Goal: Transaction & Acquisition: Purchase product/service

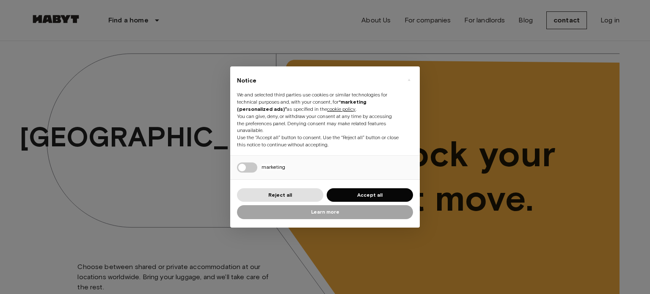
click at [357, 187] on div "× Notice We and selected third parties use cookies or similar technologies for …" at bounding box center [325, 147] width 190 height 162
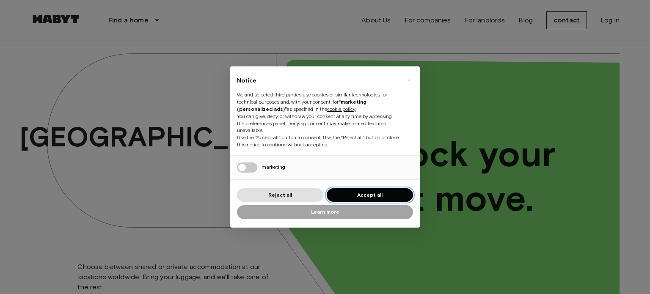
click at [371, 190] on button "Accept all" at bounding box center [370, 195] width 86 height 14
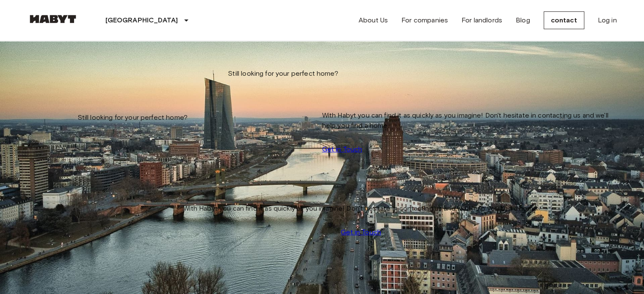
click at [272, 17] on div "Frankfurt Europe Amsterdam Berlin Brussels Cologne Dusseldorf Frankfurt Graz Ha…" at bounding box center [322, 20] width 589 height 41
click at [273, 29] on div "Frankfurt Europe Amsterdam Berlin Brussels Cologne Dusseldorf Frankfurt Graz Ha…" at bounding box center [322, 20] width 589 height 41
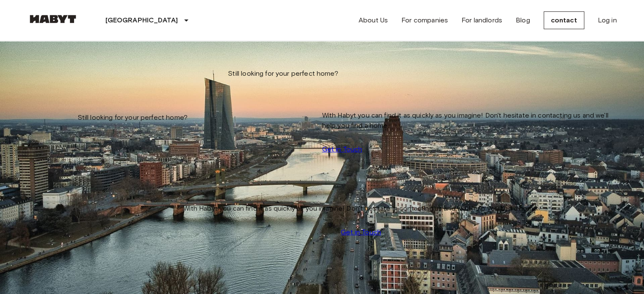
click at [118, 67] on icon "tune" at bounding box center [113, 62] width 10 height 10
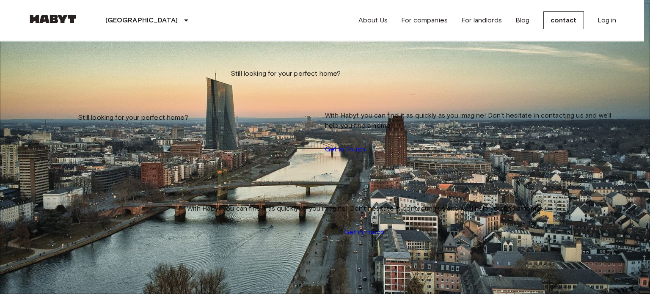
scroll to position [85, 0]
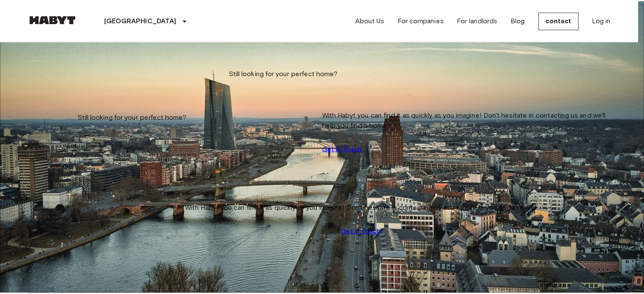
scroll to position [265, 0]
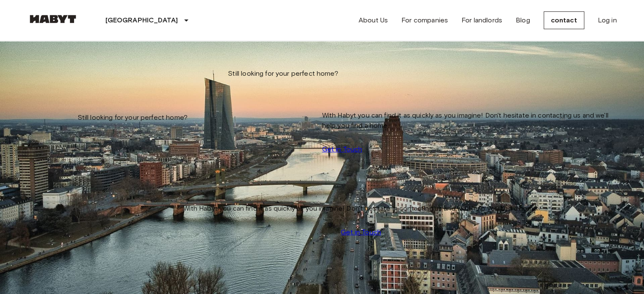
click at [88, 122] on input "Max price" at bounding box center [58, 126] width 60 height 8
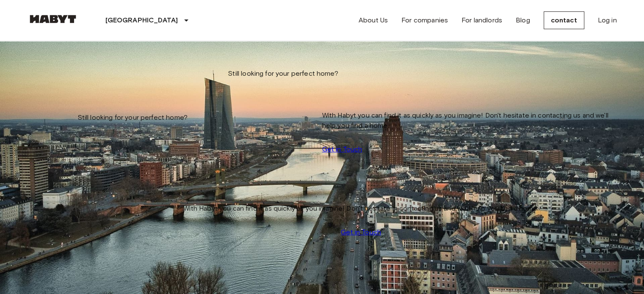
type input "***"
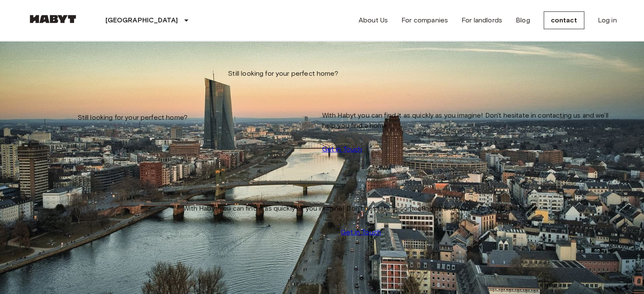
scroll to position [1719, 0]
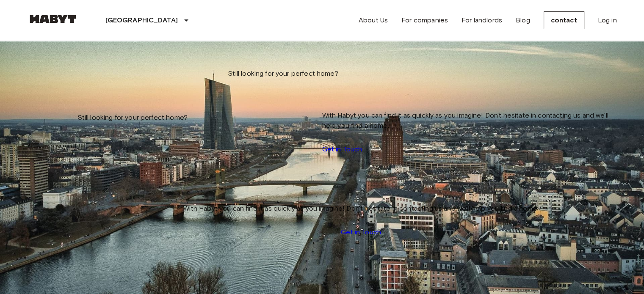
click at [69, 82] on input "Move-in date" at bounding box center [58, 86] width 60 height 8
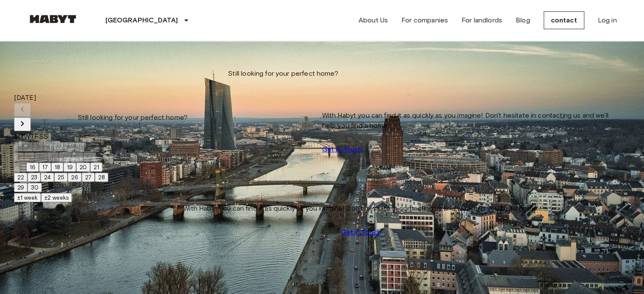
click at [24, 121] on icon "Next month" at bounding box center [22, 123] width 3 height 5
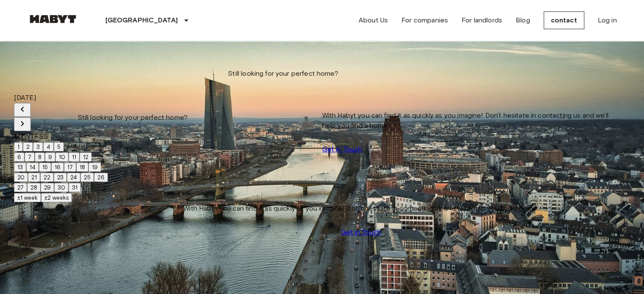
click at [19, 144] on font "1" at bounding box center [18, 147] width 2 height 7
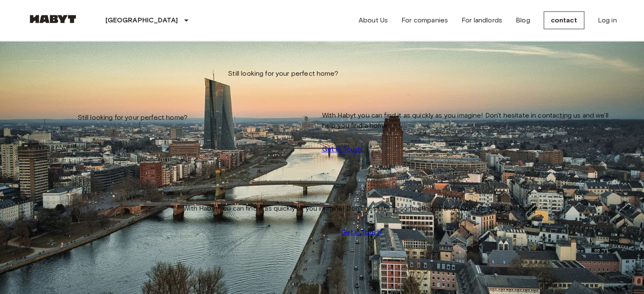
click at [88, 89] on input "**********" at bounding box center [58, 86] width 60 height 8
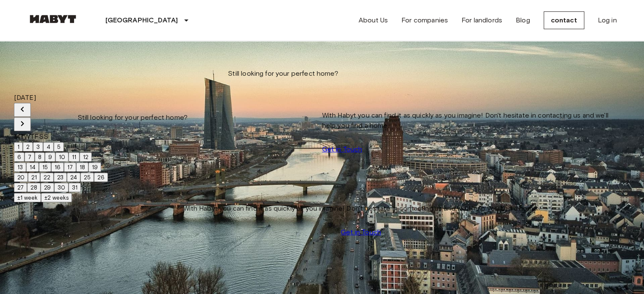
click at [43, 142] on button "3" at bounding box center [38, 146] width 10 height 9
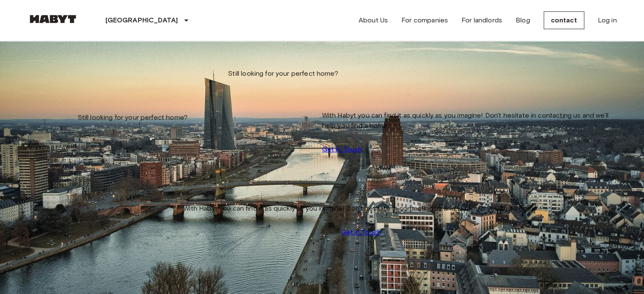
click at [88, 89] on input "**********" at bounding box center [58, 86] width 60 height 8
click at [84, 83] on input "**********" at bounding box center [58, 86] width 60 height 8
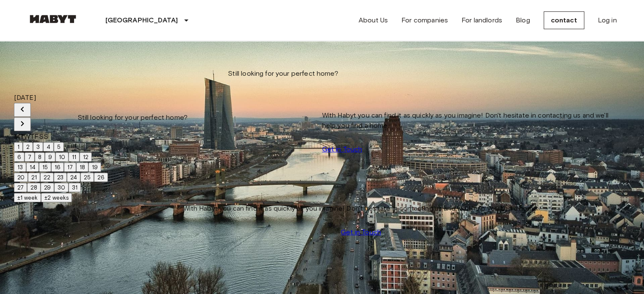
click at [28, 119] on icon "Next month" at bounding box center [22, 124] width 10 height 10
click at [23, 142] on button "1" at bounding box center [18, 146] width 9 height 9
type input "**********"
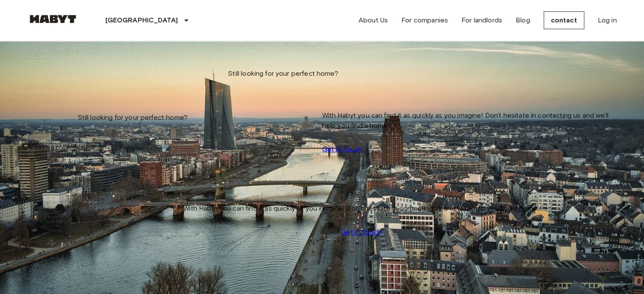
drag, startPoint x: 244, startPoint y: 83, endPoint x: 144, endPoint y: 80, distance: 100.0
click at [88, 80] on div "**********" at bounding box center [58, 92] width 60 height 75
click at [88, 88] on input "**********" at bounding box center [58, 86] width 60 height 8
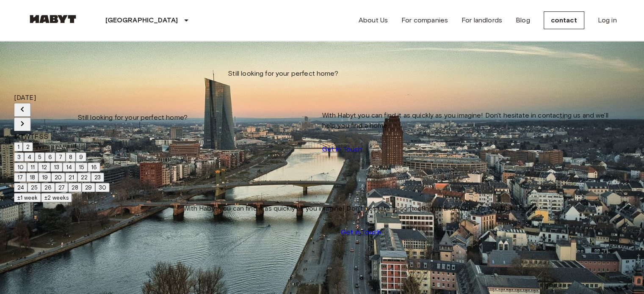
click at [69, 201] on font "±2 weeks" at bounding box center [56, 197] width 24 height 7
click at [28, 104] on icon "Previous month" at bounding box center [22, 109] width 10 height 10
click at [23, 145] on button "1" at bounding box center [18, 146] width 9 height 9
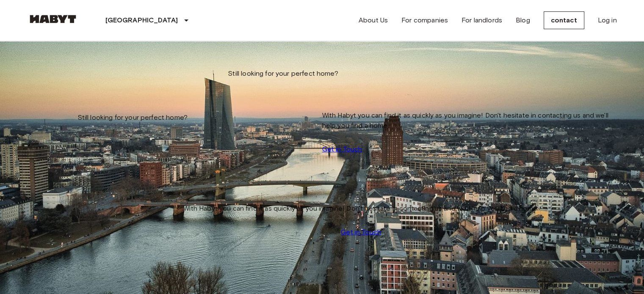
click at [88, 88] on input "**********" at bounding box center [58, 86] width 60 height 8
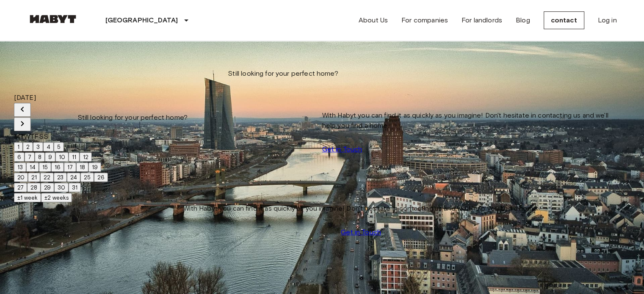
click at [28, 119] on icon "Next month" at bounding box center [22, 124] width 10 height 10
click at [23, 142] on button "1" at bounding box center [18, 146] width 9 height 9
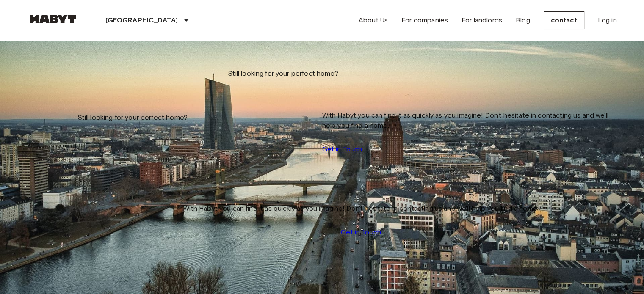
click at [87, 82] on input "**********" at bounding box center [58, 86] width 60 height 8
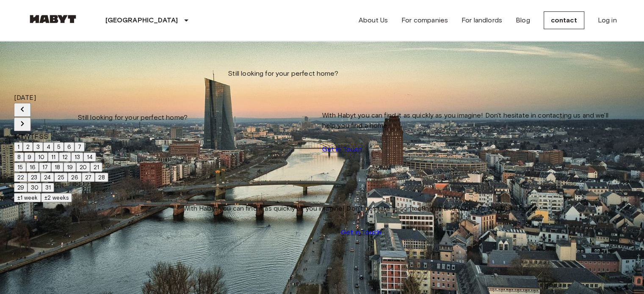
click at [28, 119] on icon "Next month" at bounding box center [22, 124] width 10 height 10
click at [23, 142] on button "1" at bounding box center [18, 146] width 9 height 9
type input "**********"
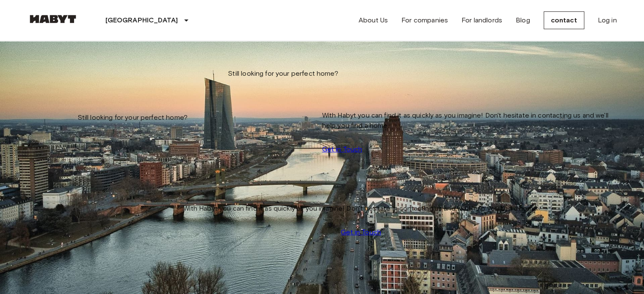
drag, startPoint x: 88, startPoint y: 81, endPoint x: 0, endPoint y: 82, distance: 88.1
click at [88, 122] on input "Max price" at bounding box center [58, 126] width 60 height 8
type input "***"
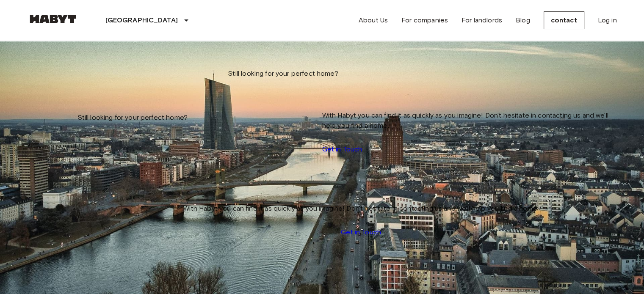
type input "**********"
type input "***"
drag, startPoint x: 103, startPoint y: 86, endPoint x: 0, endPoint y: 79, distance: 103.6
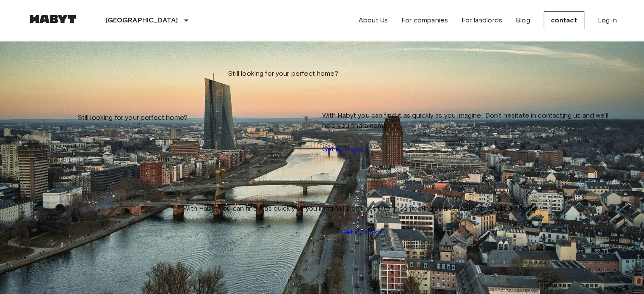
scroll to position [1, 0]
click at [118, 67] on icon "tune" at bounding box center [113, 62] width 10 height 10
type input "**********"
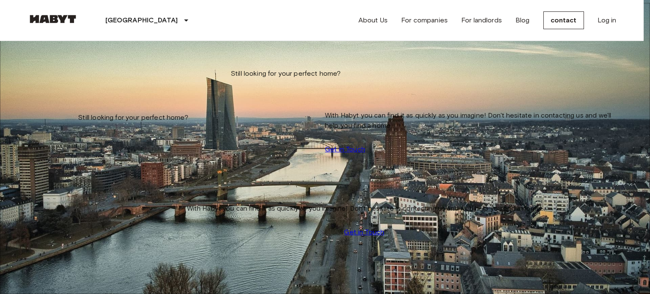
drag, startPoint x: 289, startPoint y: 83, endPoint x: 163, endPoint y: 67, distance: 127.2
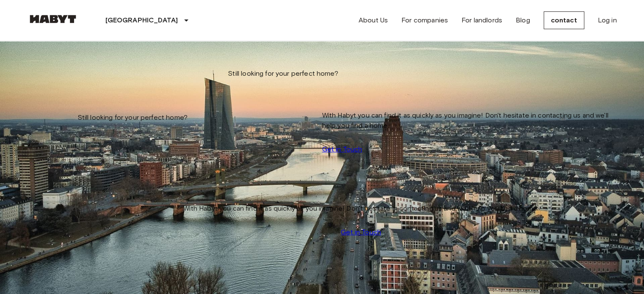
click at [135, 67] on icon "tune" at bounding box center [130, 62] width 10 height 10
click at [88, 122] on input "Max price" at bounding box center [58, 126] width 60 height 8
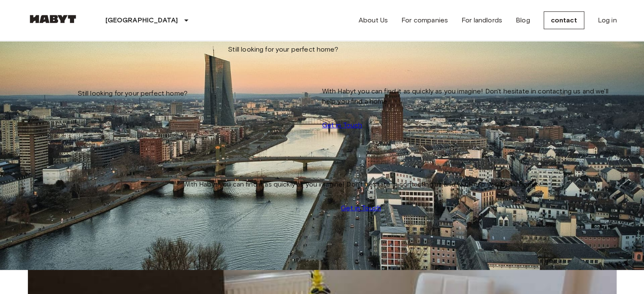
scroll to position [42, 0]
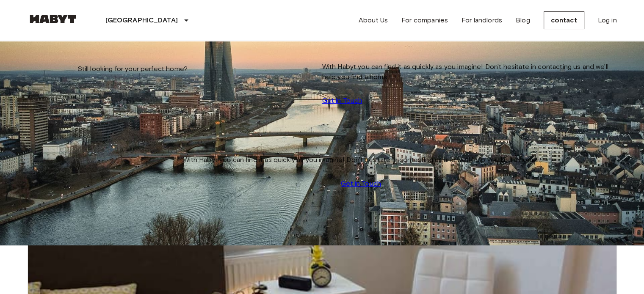
scroll to position [42, 0]
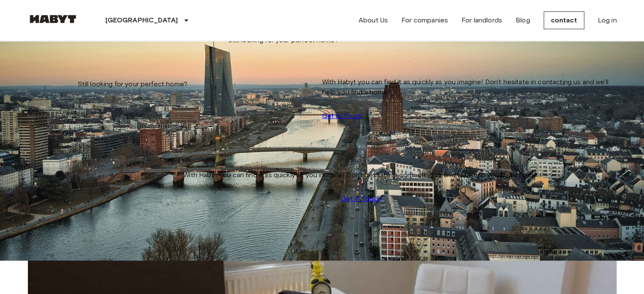
scroll to position [0, 0]
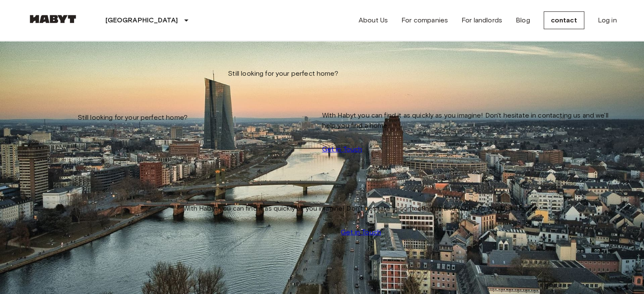
drag, startPoint x: 464, startPoint y: 157, endPoint x: 525, endPoint y: 210, distance: 80.5
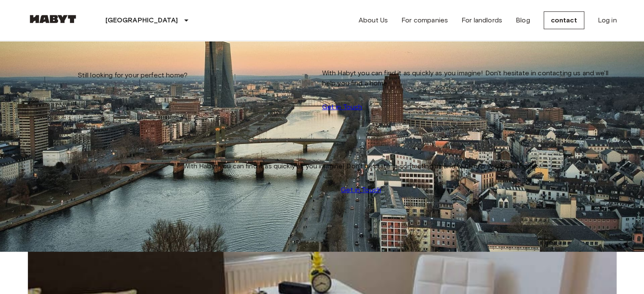
scroll to position [306, 0]
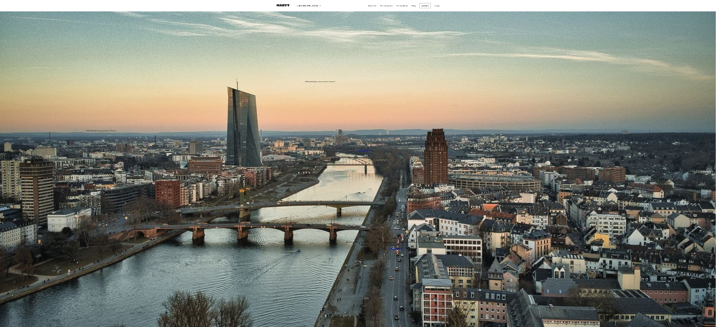
scroll to position [381, 0]
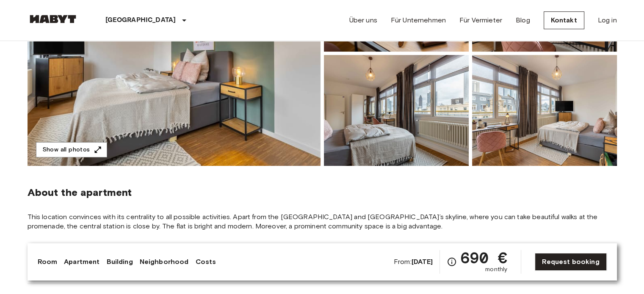
scroll to position [169, 0]
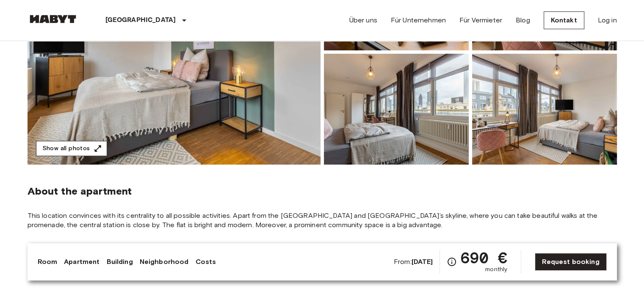
click at [79, 146] on button "Show all photos" at bounding box center [71, 149] width 71 height 16
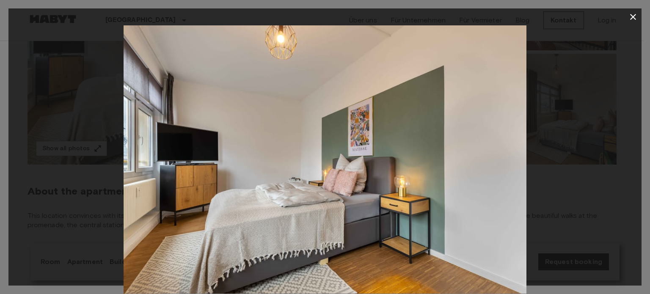
click at [588, 72] on div at bounding box center [325, 159] width 634 height 268
click at [513, 128] on img at bounding box center [325, 159] width 403 height 268
click at [611, 163] on div at bounding box center [325, 159] width 634 height 268
click at [624, 163] on div at bounding box center [325, 159] width 634 height 268
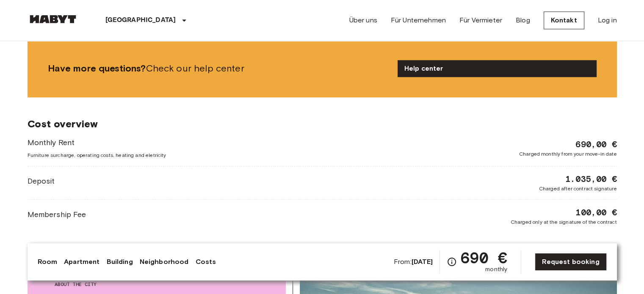
scroll to position [932, 0]
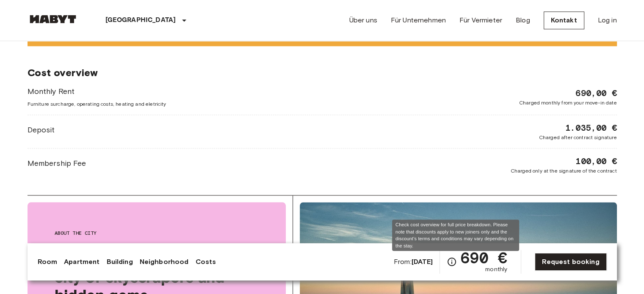
click at [457, 262] on icon "Check cost overview for full price breakdown. Please note that discounts apply …" at bounding box center [452, 262] width 10 height 10
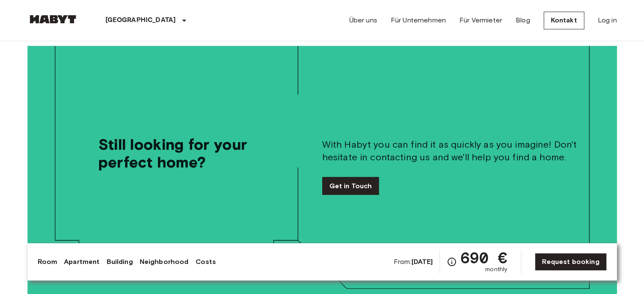
scroll to position [1652, 0]
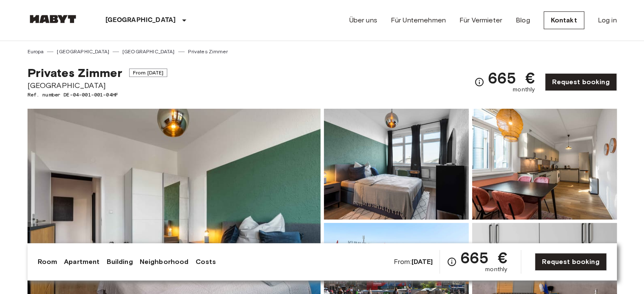
scroll to position [212, 0]
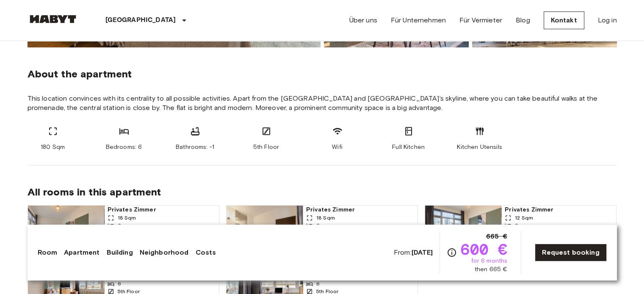
scroll to position [296, 0]
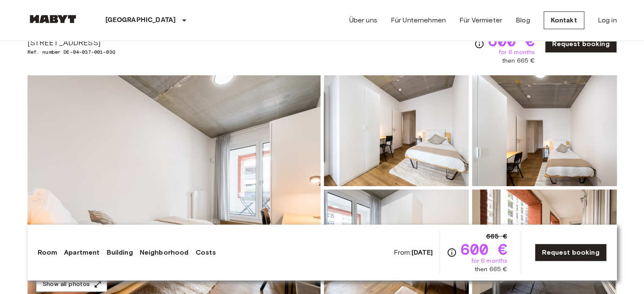
scroll to position [42, 0]
click at [432, 121] on img at bounding box center [396, 131] width 145 height 111
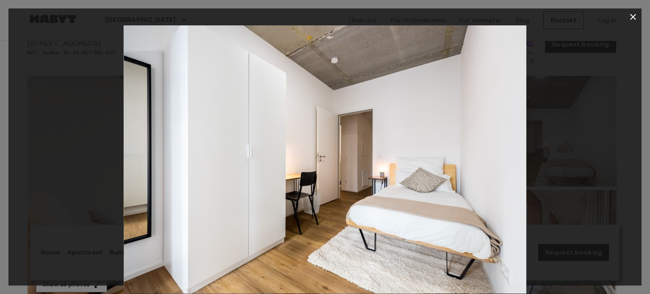
click at [257, 147] on img at bounding box center [325, 159] width 403 height 268
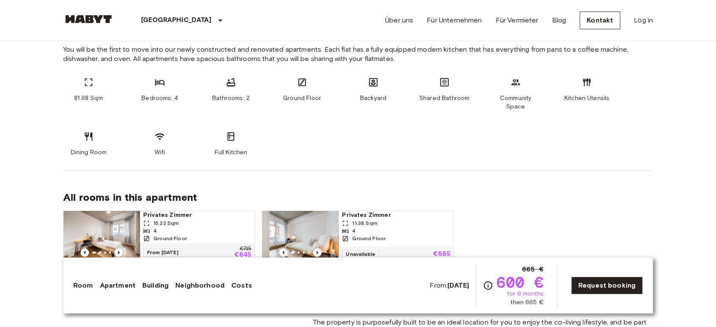
scroll to position [564, 0]
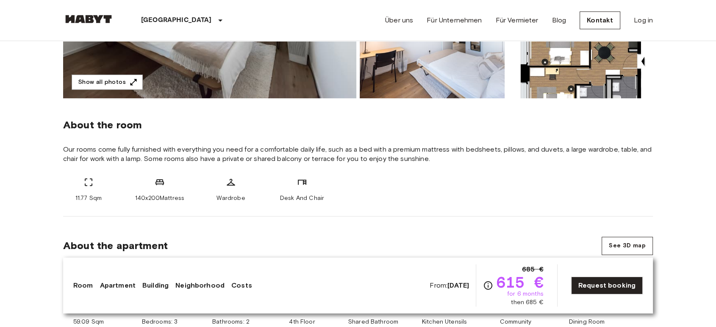
scroll to position [188, 0]
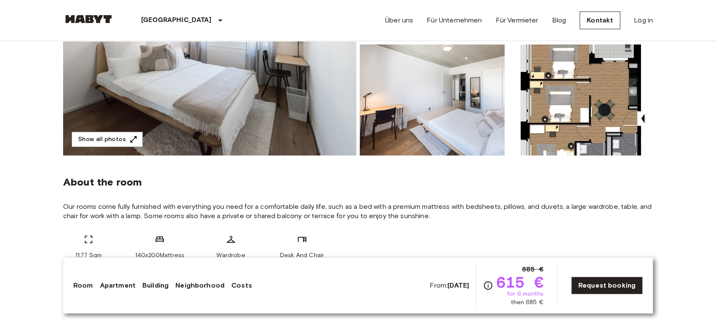
click at [561, 116] on img at bounding box center [580, 99] width 145 height 111
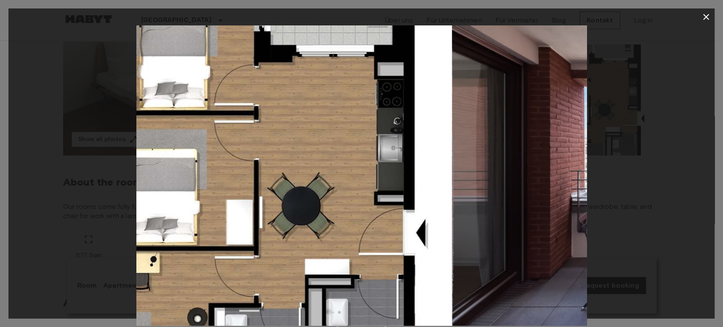
drag, startPoint x: 349, startPoint y: 124, endPoint x: 215, endPoint y: 172, distance: 143.1
click at [215, 172] on img at bounding box center [227, 175] width 450 height 300
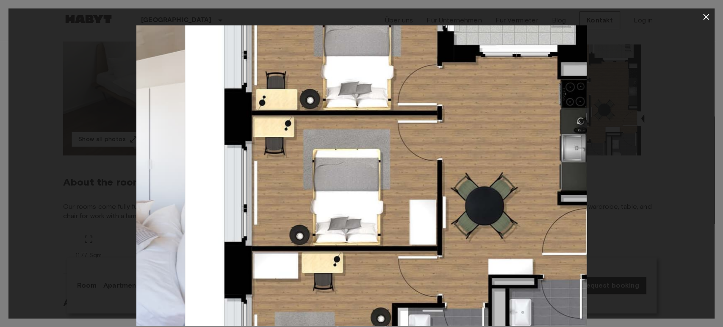
drag, startPoint x: 420, startPoint y: 184, endPoint x: 455, endPoint y: 179, distance: 35.2
click at [455, 179] on img at bounding box center [410, 175] width 450 height 300
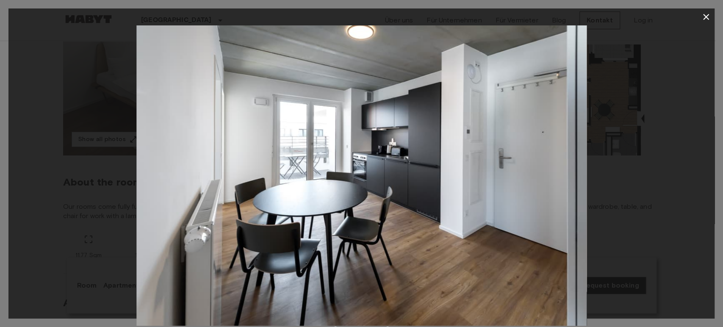
click at [644, 13] on icon "button" at bounding box center [706, 17] width 10 height 10
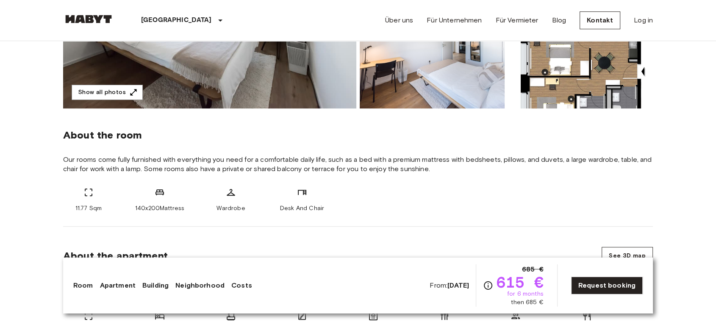
scroll to position [94, 0]
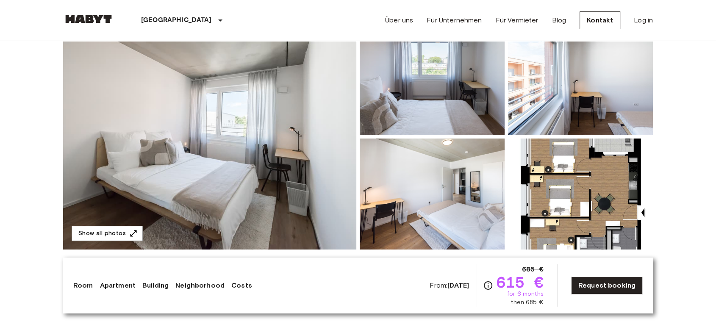
click at [419, 191] on img at bounding box center [432, 193] width 145 height 111
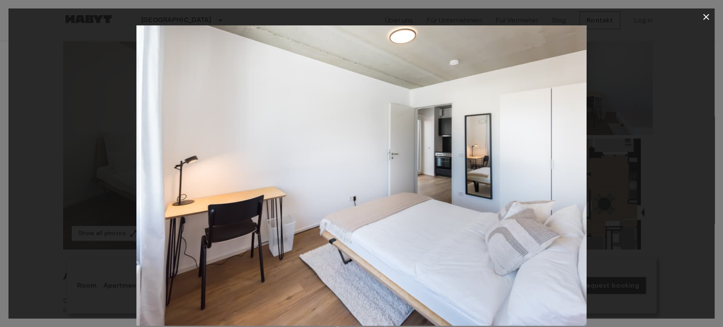
click at [623, 214] on div at bounding box center [361, 175] width 706 height 300
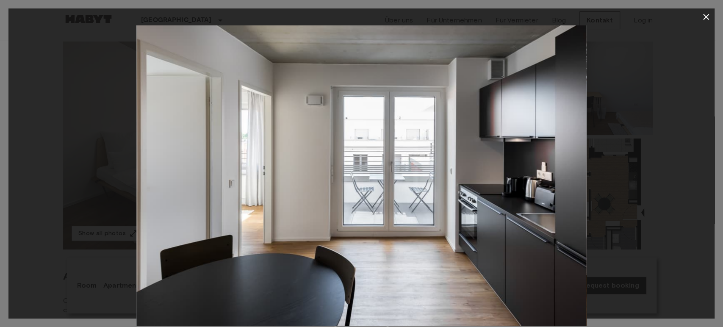
click at [644, 17] on icon "button" at bounding box center [706, 17] width 10 height 10
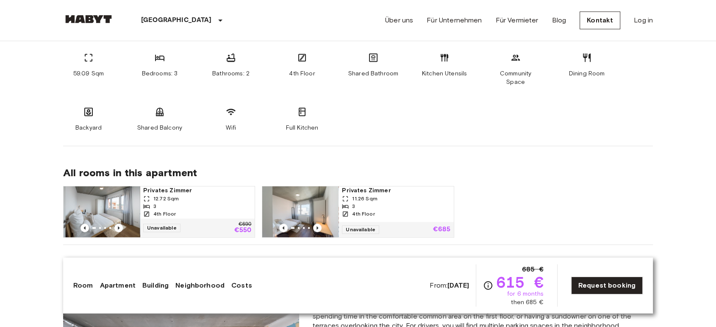
scroll to position [470, 0]
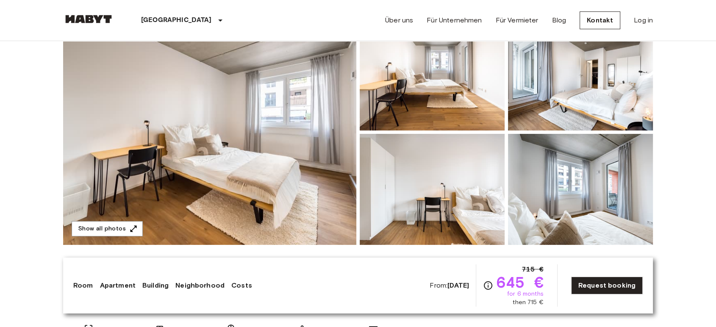
scroll to position [47, 0]
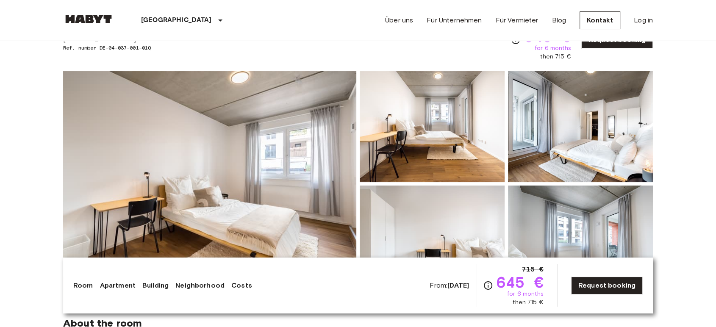
click at [448, 136] on img at bounding box center [432, 126] width 145 height 111
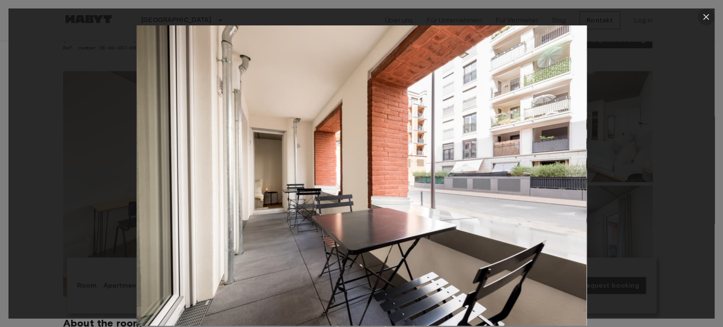
click at [644, 15] on icon "button" at bounding box center [706, 17] width 10 height 10
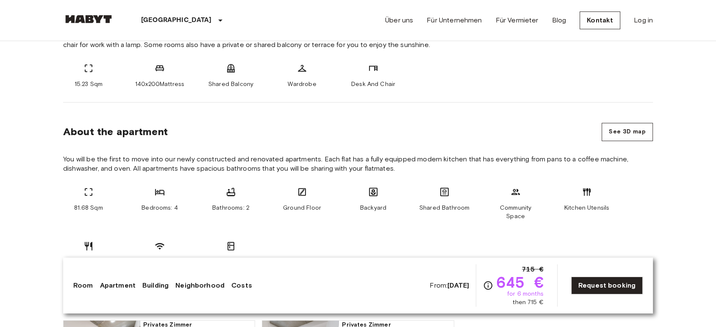
scroll to position [376, 0]
